Goal: Information Seeking & Learning: Learn about a topic

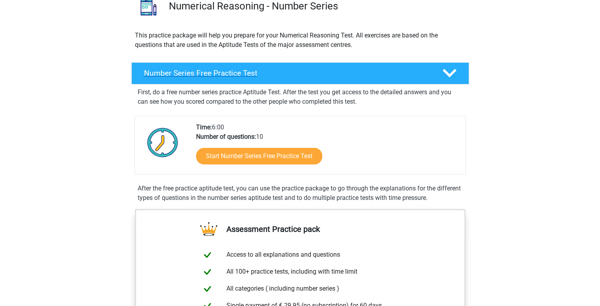
scroll to position [69, 0]
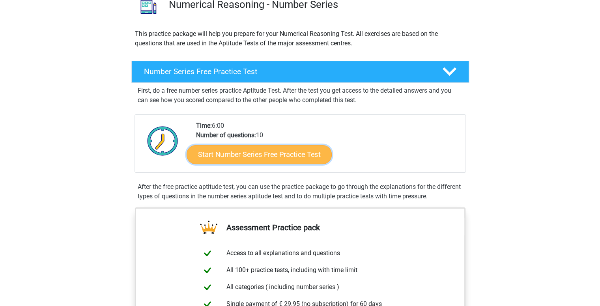
click at [266, 148] on link "Start Number Series Free Practice Test" at bounding box center [259, 154] width 145 height 19
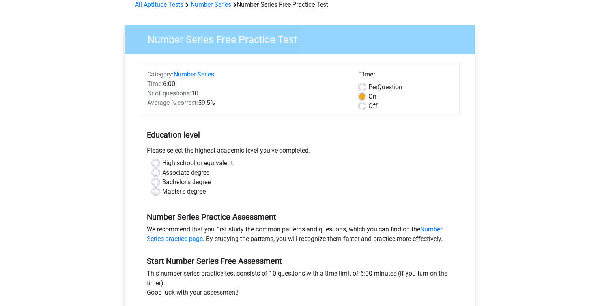
scroll to position [41, 0]
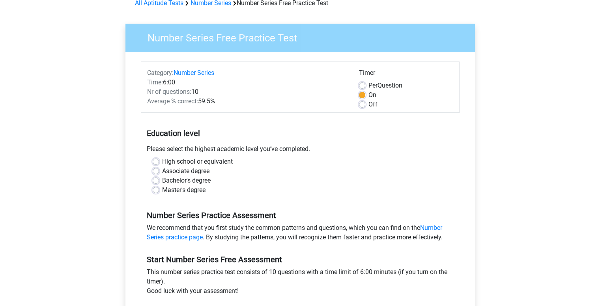
click at [193, 179] on label "Bachelor's degree" at bounding box center [186, 180] width 49 height 9
click at [159, 179] on input "Bachelor's degree" at bounding box center [156, 180] width 6 height 8
radio input "true"
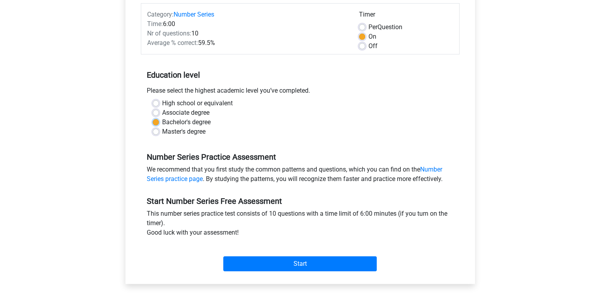
scroll to position [99, 0]
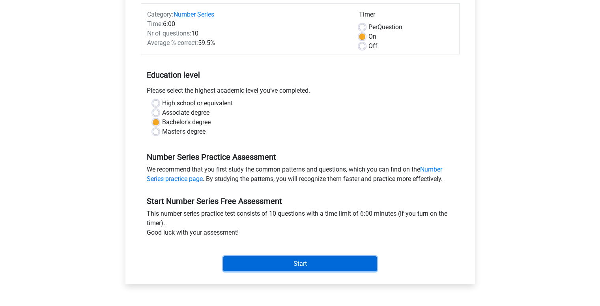
click at [305, 262] on input "Start" at bounding box center [300, 264] width 154 height 15
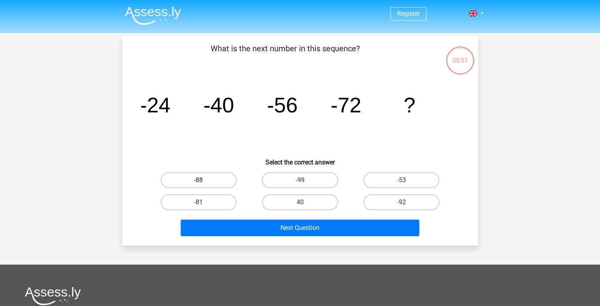
click at [184, 181] on label "-88" at bounding box center [199, 180] width 76 height 16
click at [199, 181] on input "-88" at bounding box center [201, 182] width 5 height 5
radio input "true"
click at [209, 201] on label "-81" at bounding box center [199, 203] width 76 height 16
click at [204, 202] on input "-81" at bounding box center [201, 204] width 5 height 5
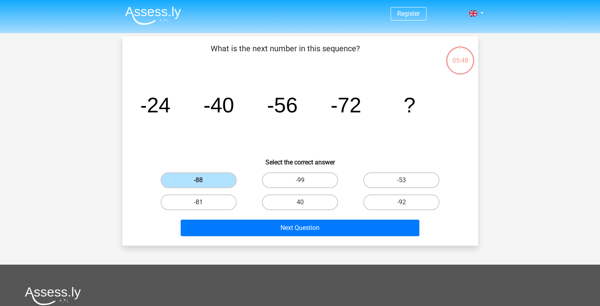
radio input "true"
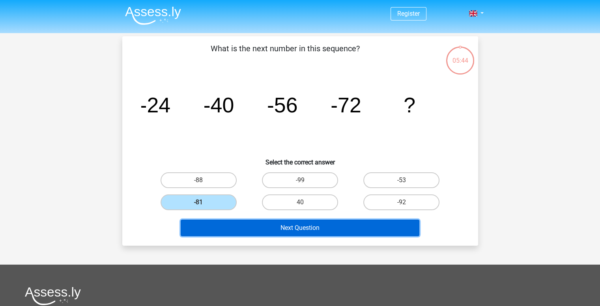
click at [303, 227] on button "Next Question" at bounding box center [300, 228] width 239 height 17
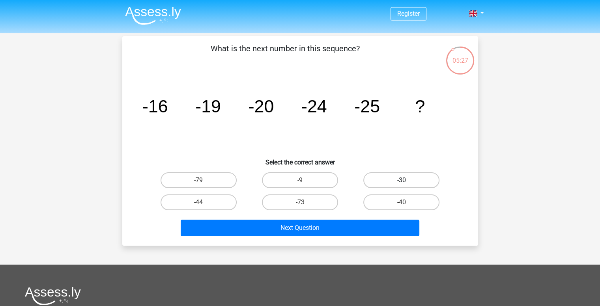
click at [396, 182] on label "-30" at bounding box center [402, 180] width 76 height 16
click at [402, 182] on input "-30" at bounding box center [404, 182] width 5 height 5
radio input "true"
click at [369, 237] on div "Next Question" at bounding box center [300, 230] width 305 height 20
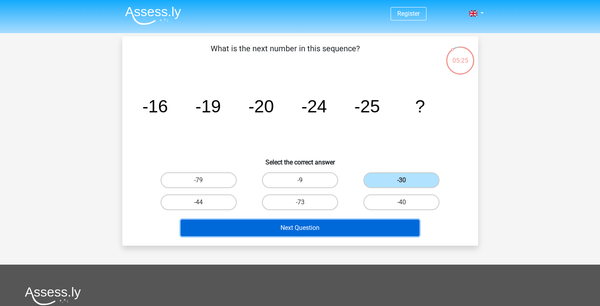
click at [356, 229] on button "Next Question" at bounding box center [300, 228] width 239 height 17
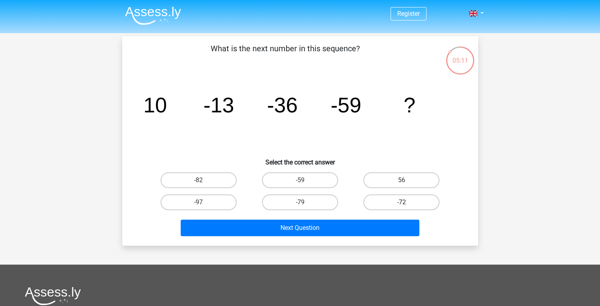
click at [385, 197] on label "-72" at bounding box center [402, 203] width 76 height 16
click at [402, 202] on input "-72" at bounding box center [404, 204] width 5 height 5
radio input "true"
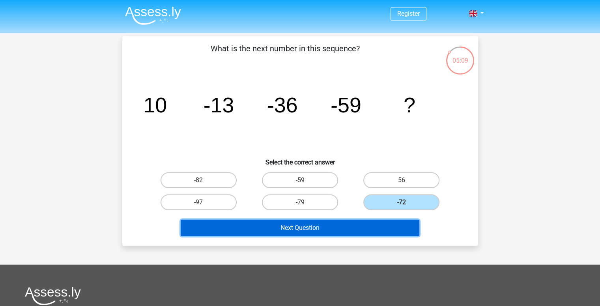
click at [386, 226] on button "Next Question" at bounding box center [300, 228] width 239 height 17
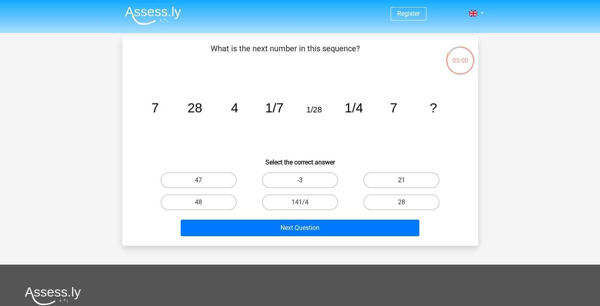
click at [426, 185] on label "21" at bounding box center [402, 180] width 76 height 16
click at [407, 185] on input "21" at bounding box center [404, 182] width 5 height 5
radio input "true"
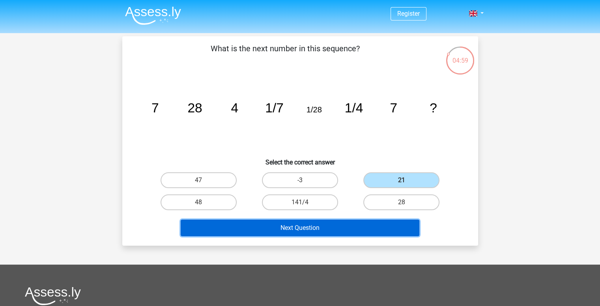
click at [362, 231] on button "Next Question" at bounding box center [300, 228] width 239 height 17
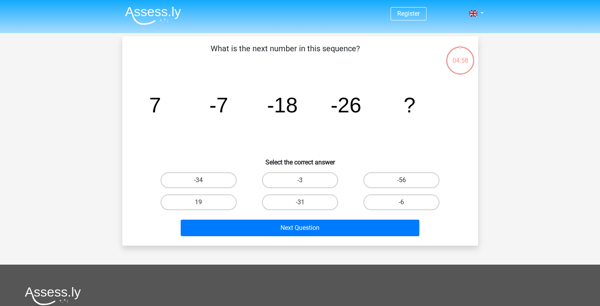
scroll to position [36, 0]
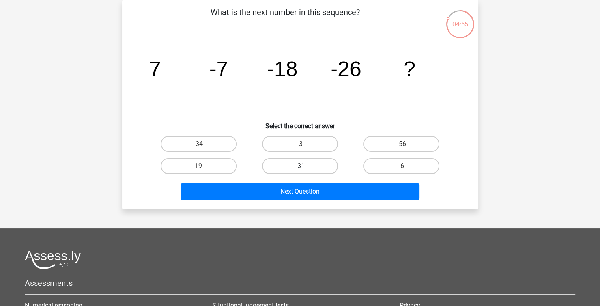
click at [290, 169] on label "-31" at bounding box center [300, 166] width 76 height 16
click at [300, 169] on input "-31" at bounding box center [302, 168] width 5 height 5
radio input "true"
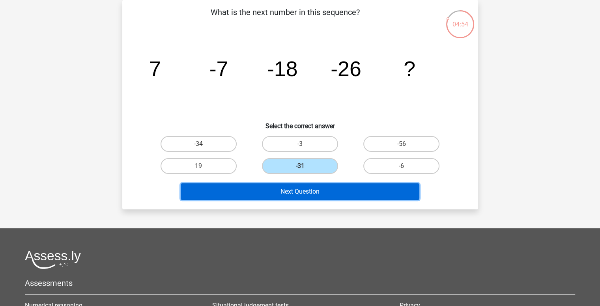
click at [309, 187] on button "Next Question" at bounding box center [300, 192] width 239 height 17
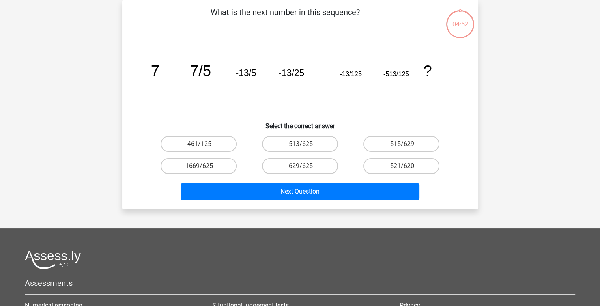
scroll to position [0, 0]
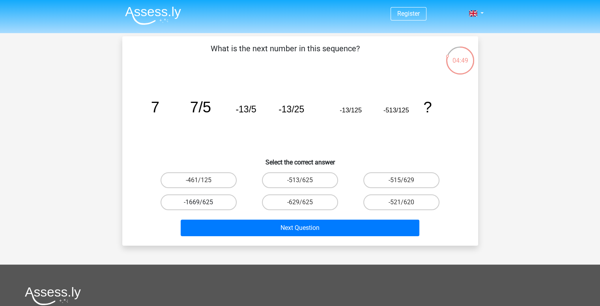
click at [208, 201] on label "-1669/625" at bounding box center [199, 203] width 76 height 16
click at [204, 202] on input "-1669/625" at bounding box center [201, 204] width 5 height 5
radio input "true"
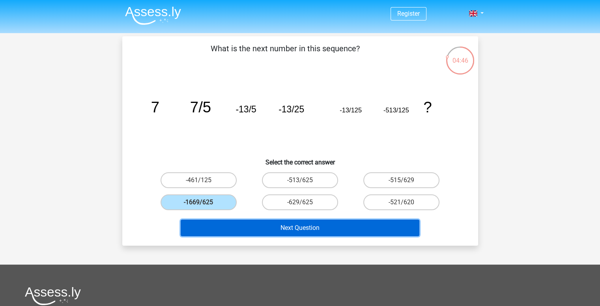
click at [373, 223] on button "Next Question" at bounding box center [300, 228] width 239 height 17
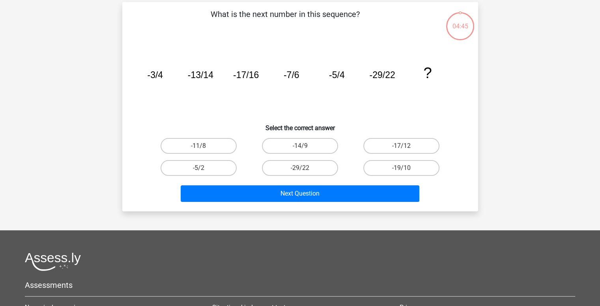
scroll to position [36, 0]
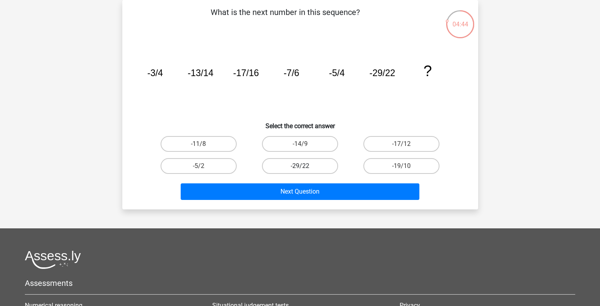
click at [292, 168] on label "-29/22" at bounding box center [300, 166] width 76 height 16
click at [300, 168] on input "-29/22" at bounding box center [302, 168] width 5 height 5
radio input "true"
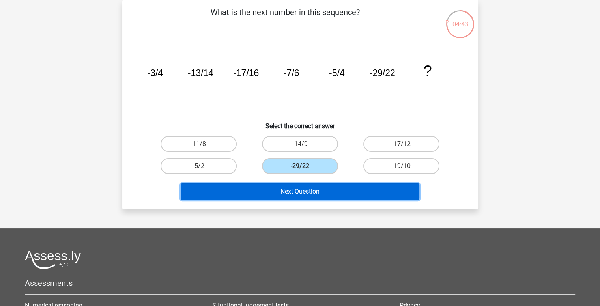
click at [306, 186] on button "Next Question" at bounding box center [300, 192] width 239 height 17
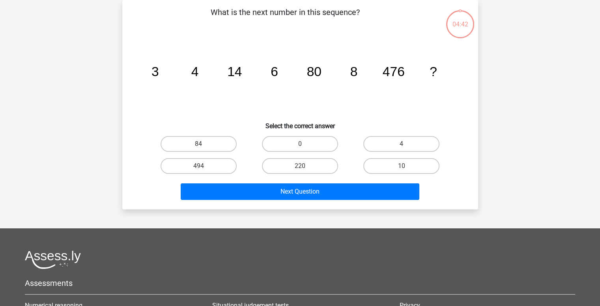
scroll to position [0, 0]
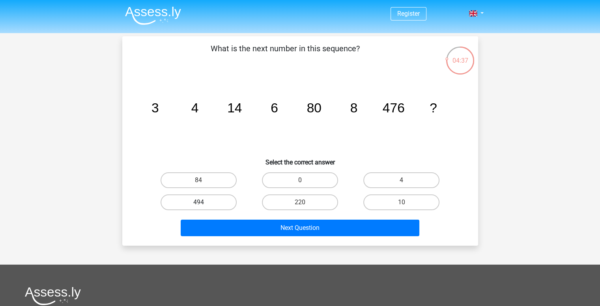
click at [229, 199] on label "494" at bounding box center [199, 203] width 76 height 16
click at [204, 202] on input "494" at bounding box center [201, 204] width 5 height 5
radio input "true"
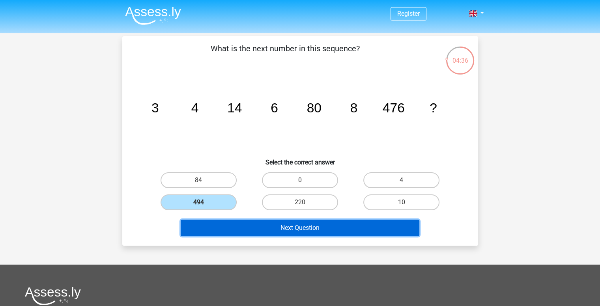
click at [305, 223] on button "Next Question" at bounding box center [300, 228] width 239 height 17
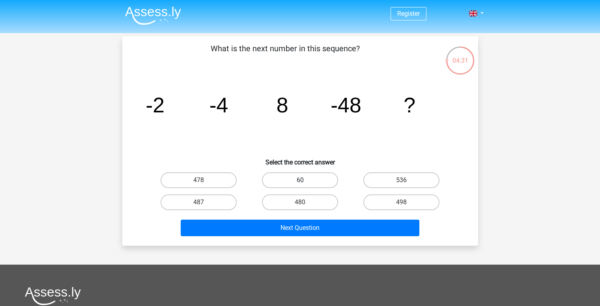
click at [277, 176] on label "60" at bounding box center [300, 180] width 76 height 16
click at [300, 180] on input "60" at bounding box center [302, 182] width 5 height 5
radio input "true"
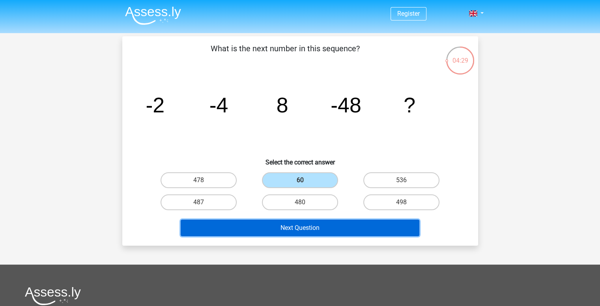
click at [343, 231] on button "Next Question" at bounding box center [300, 228] width 239 height 17
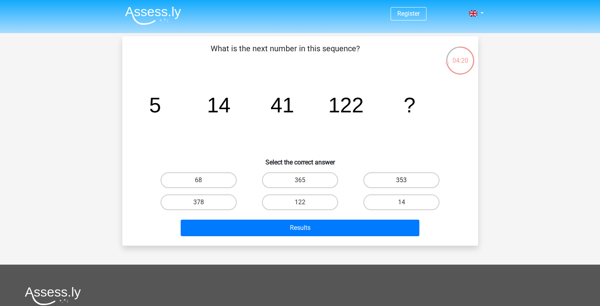
click at [404, 177] on label "353" at bounding box center [402, 180] width 76 height 16
click at [404, 180] on input "353" at bounding box center [404, 182] width 5 height 5
radio input "true"
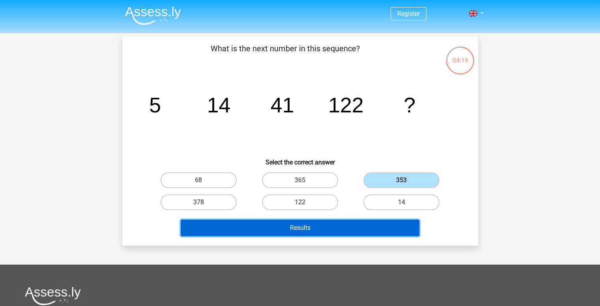
click at [380, 234] on button "Results" at bounding box center [300, 228] width 239 height 17
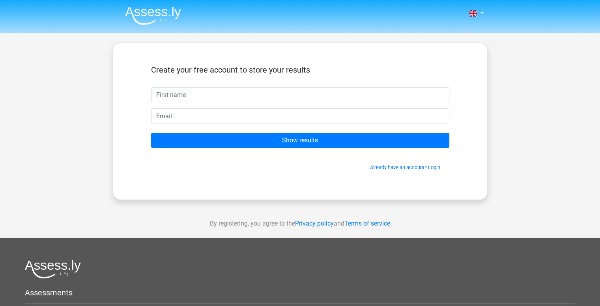
click at [309, 179] on html "Nederlands English" at bounding box center [300, 223] width 600 height 446
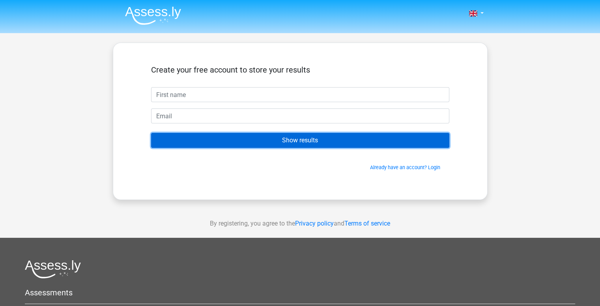
click at [290, 142] on input "Show results" at bounding box center [300, 140] width 298 height 15
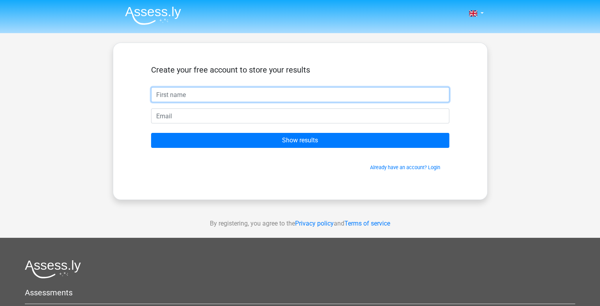
click at [213, 92] on input "text" at bounding box center [300, 94] width 298 height 15
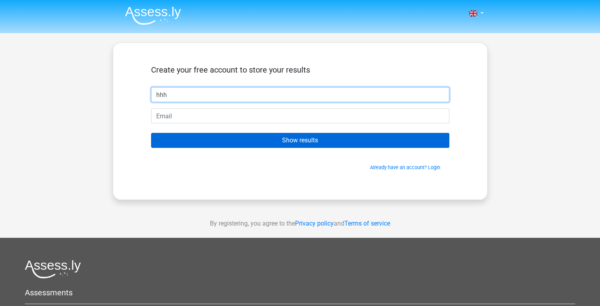
type input "hhh"
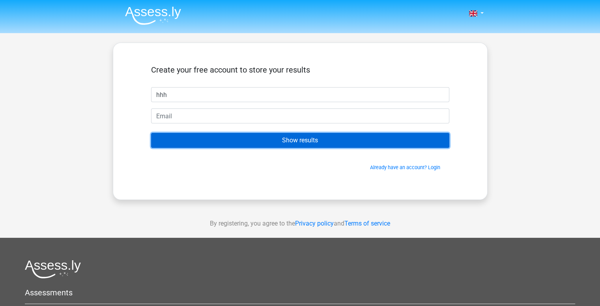
click at [257, 143] on input "Show results" at bounding box center [300, 140] width 298 height 15
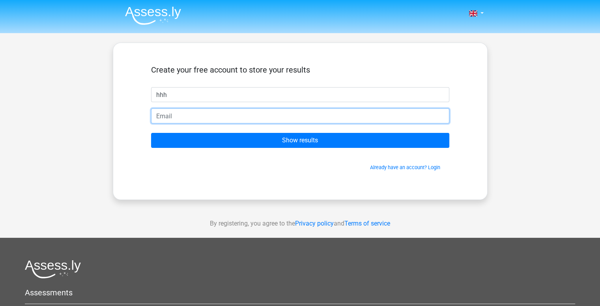
click at [217, 119] on input "email" at bounding box center [300, 116] width 298 height 15
